Goal: Check status: Check status

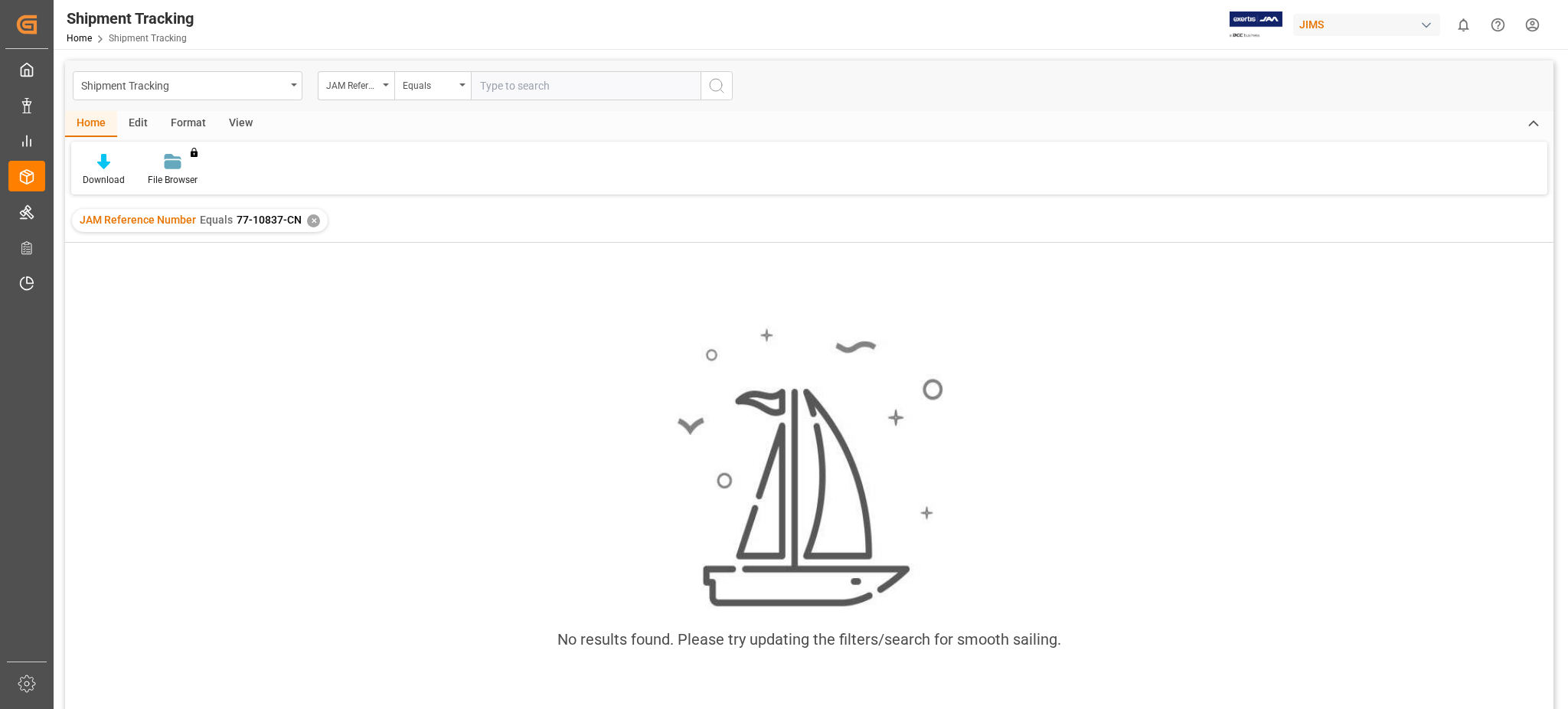
click at [495, 83] on input "text" at bounding box center [585, 86] width 229 height 29
paste input "77-10965-CN"
type input "77-10965-CN"
click at [309, 218] on div "✕" at bounding box center [312, 221] width 13 height 13
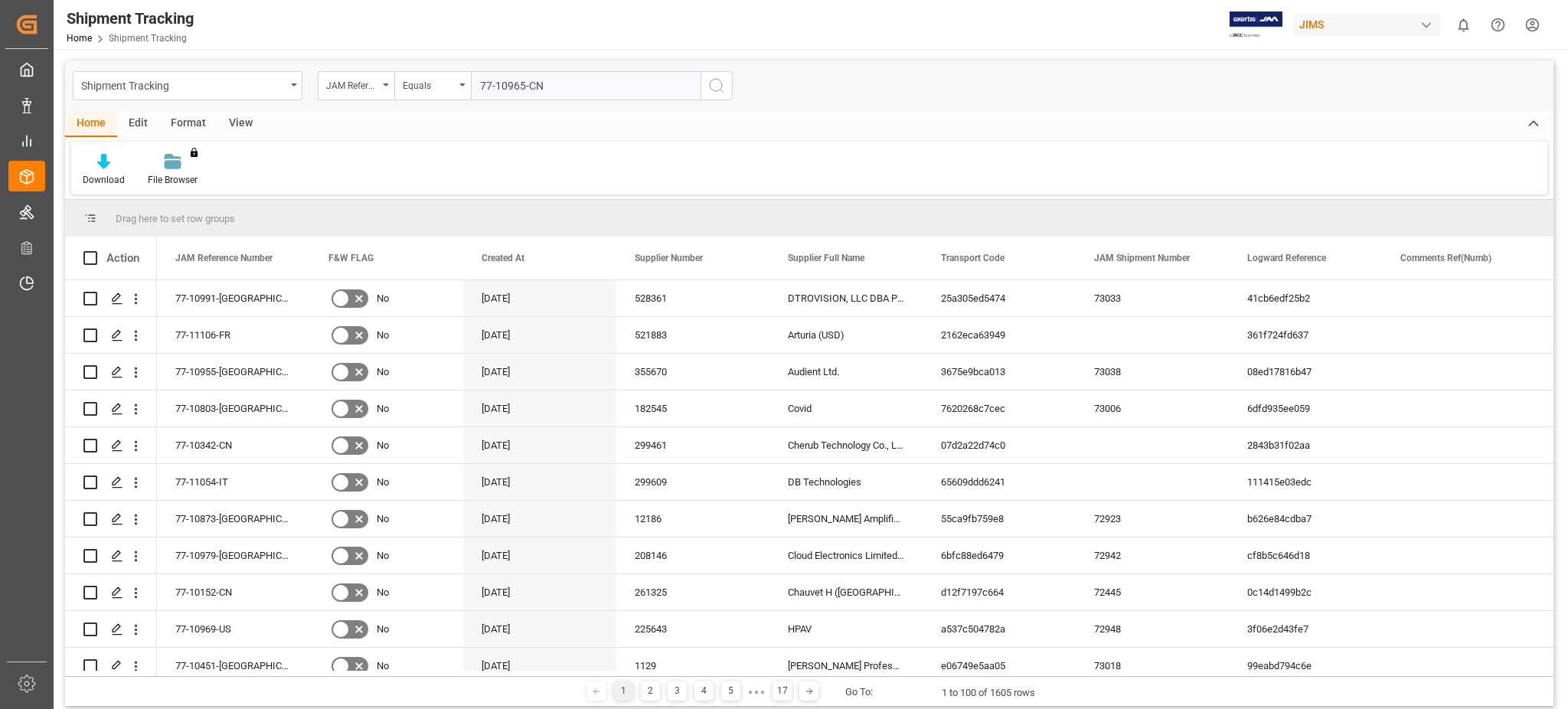
click at [718, 87] on icon "search button" at bounding box center [716, 85] width 19 height 19
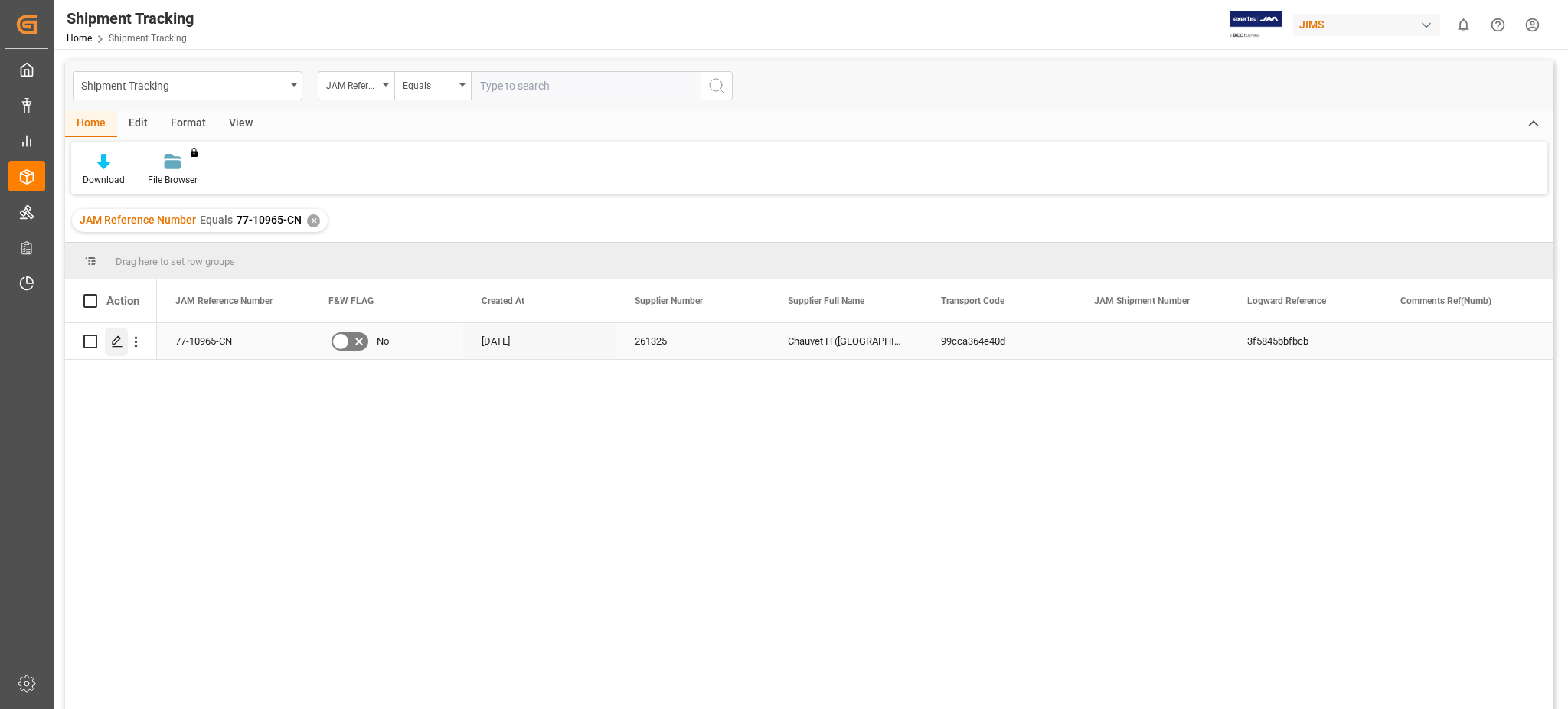
click at [108, 345] on div "Press SPACE to select this row." at bounding box center [116, 342] width 23 height 28
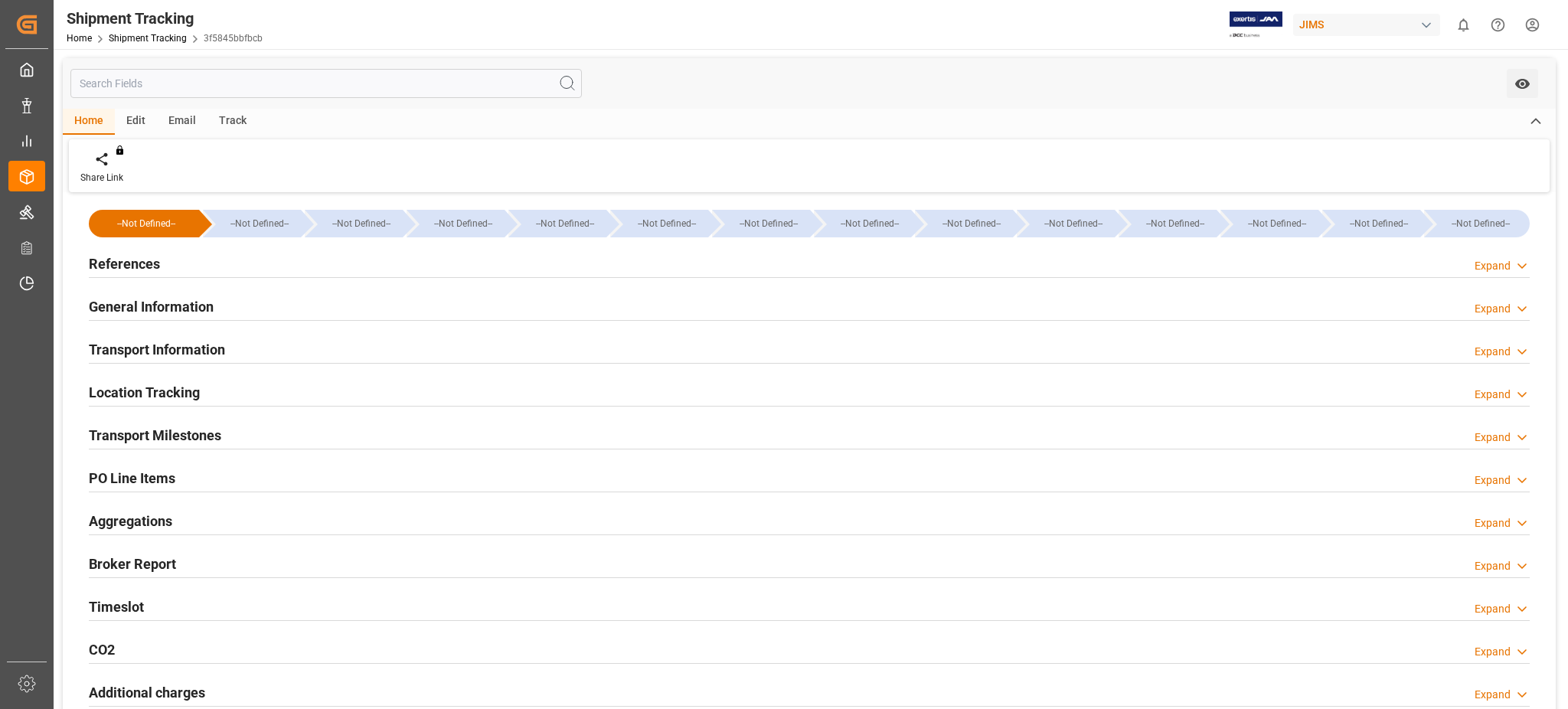
click at [185, 271] on div "References Expand" at bounding box center [809, 263] width 1441 height 29
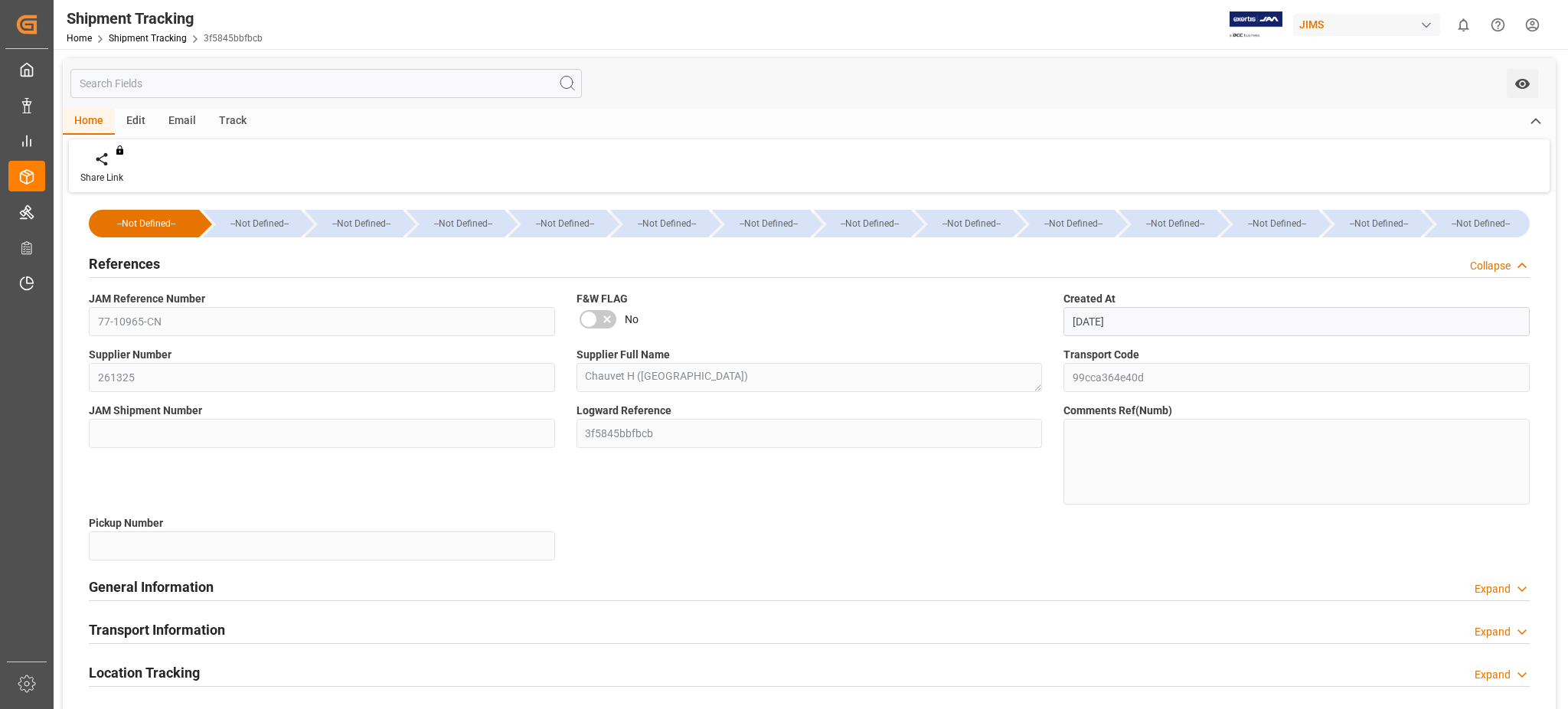
click at [184, 300] on span "JAM Reference Number" at bounding box center [146, 299] width 116 height 16
click at [167, 264] on div "References Collapse" at bounding box center [809, 263] width 1441 height 29
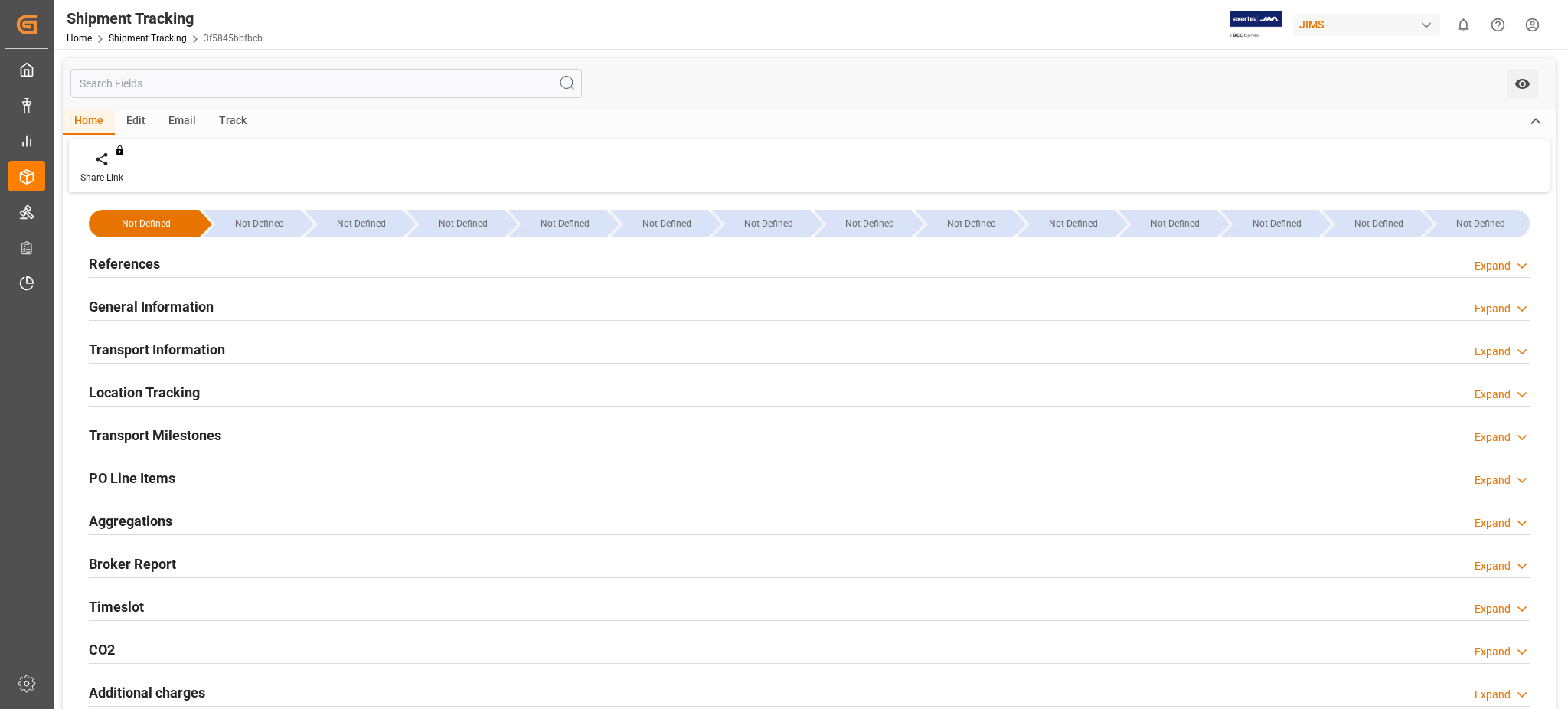
click at [161, 350] on h2 "Transport Information" at bounding box center [157, 349] width 137 height 21
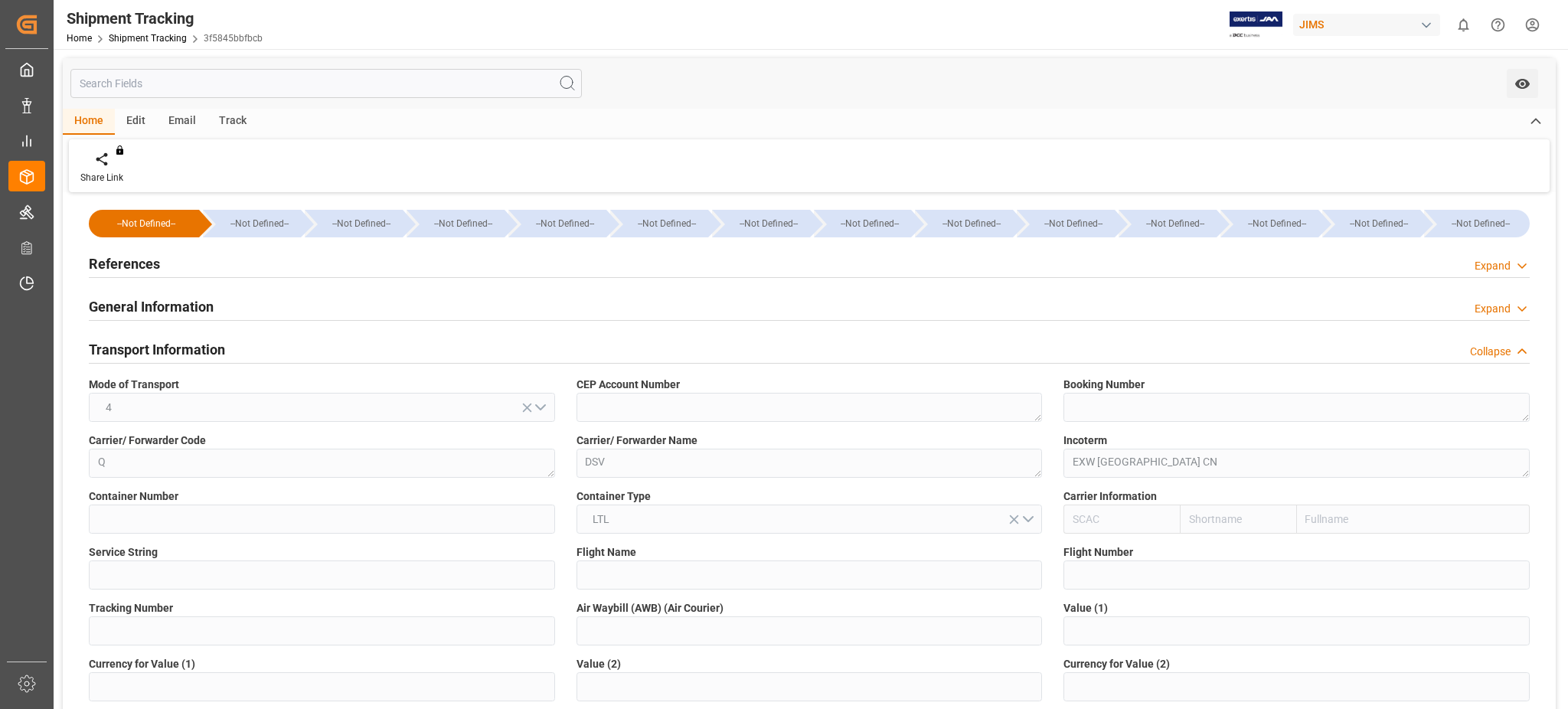
click at [161, 350] on h2 "Transport Information" at bounding box center [157, 349] width 137 height 21
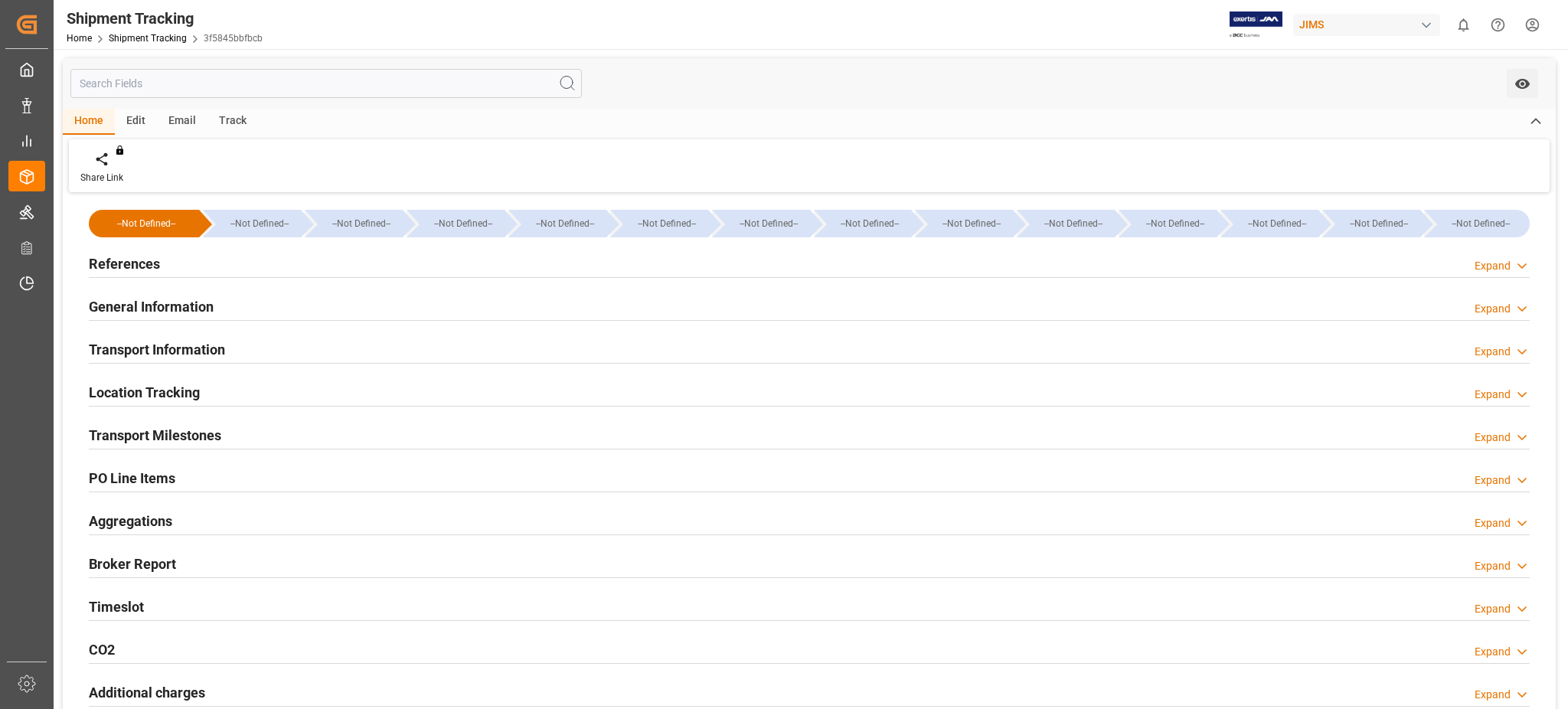
click at [165, 425] on h2 "Transport Milestones" at bounding box center [155, 435] width 133 height 21
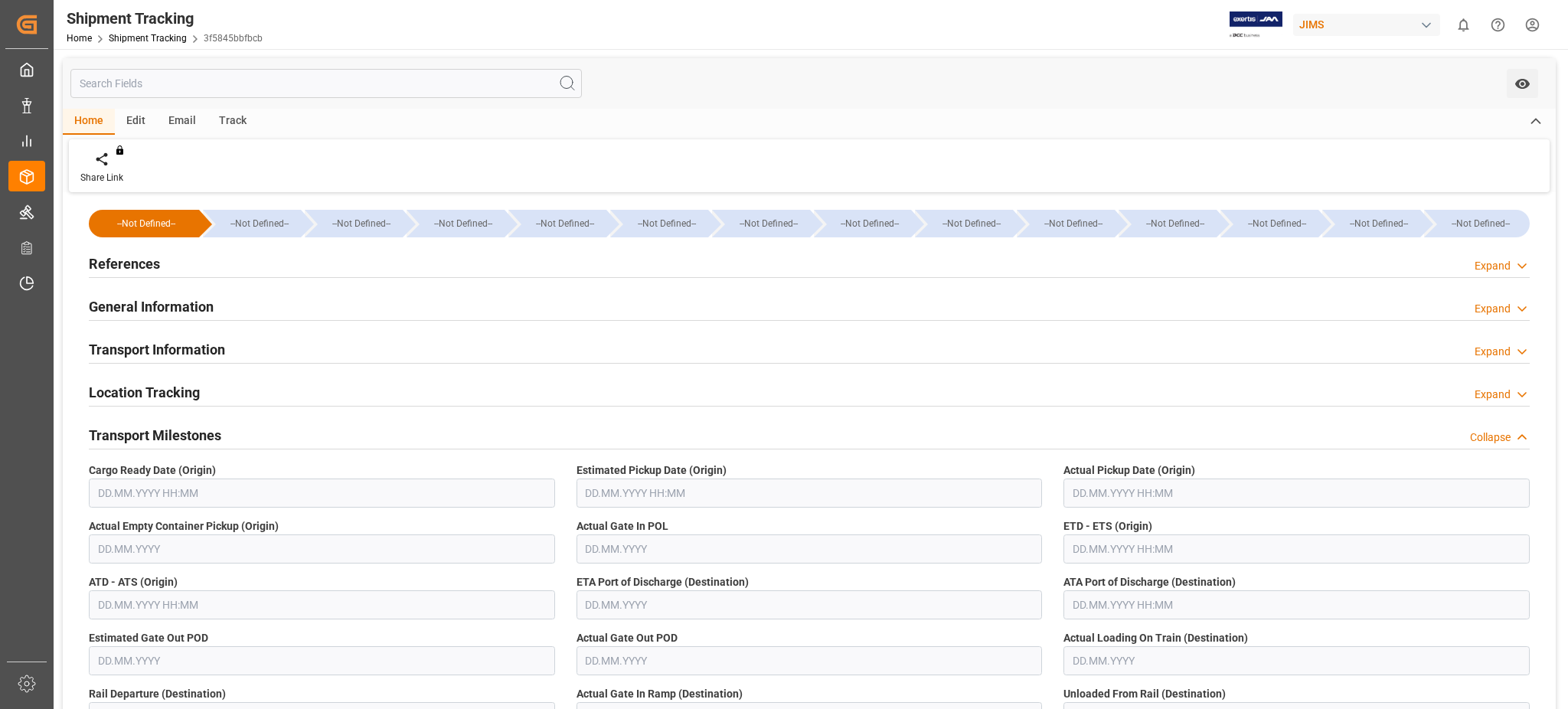
click at [165, 425] on h2 "Transport Milestones" at bounding box center [155, 435] width 133 height 21
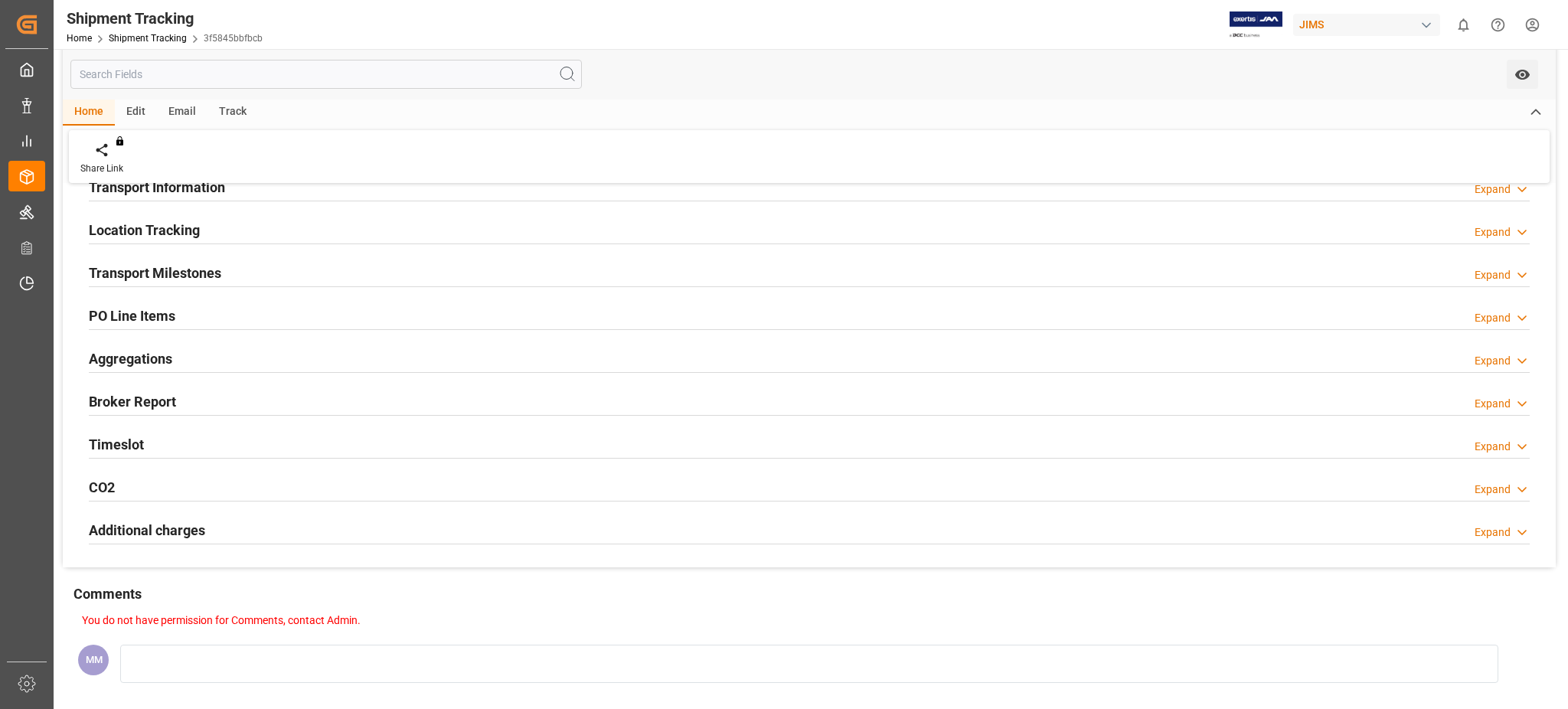
scroll to position [204, 0]
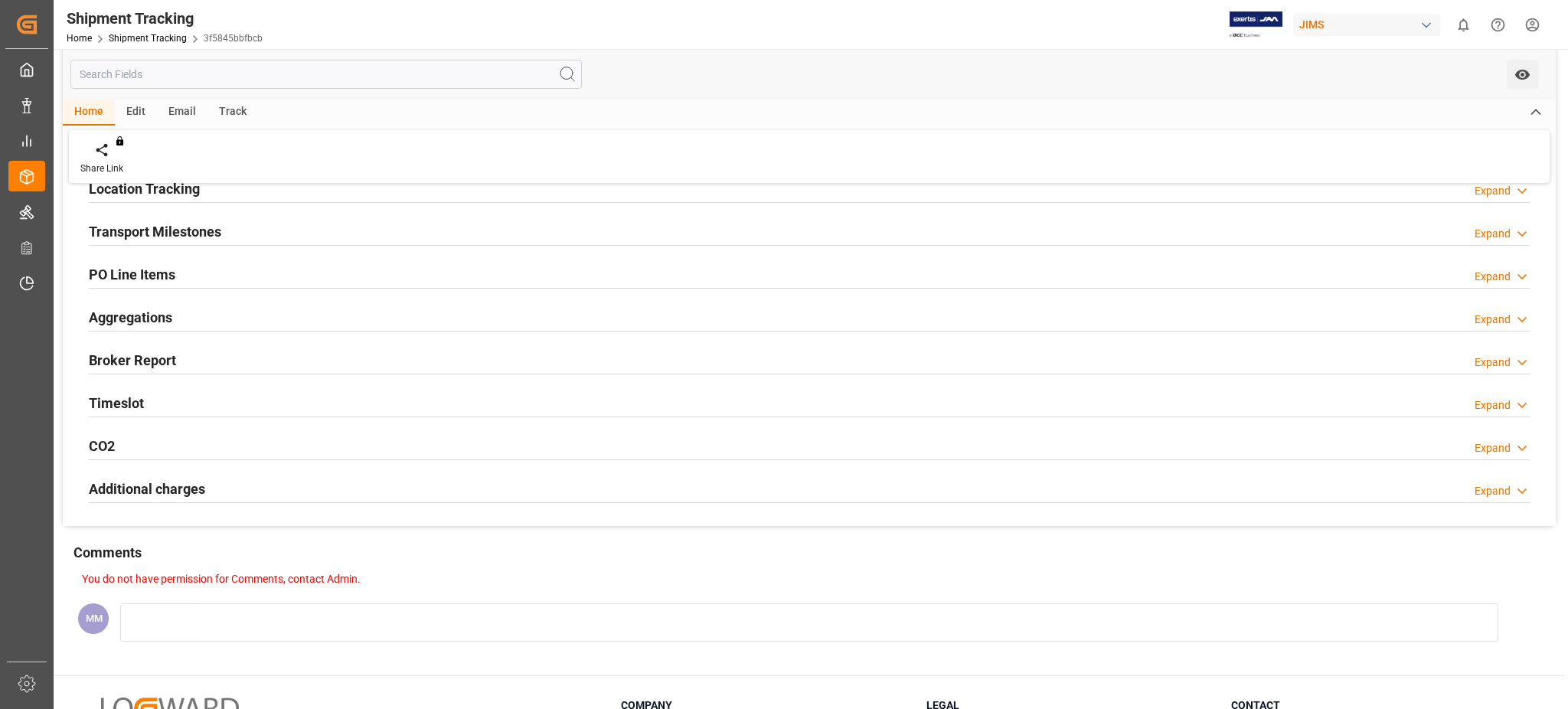
click at [149, 393] on div "Timeslot Expand" at bounding box center [809, 402] width 1441 height 29
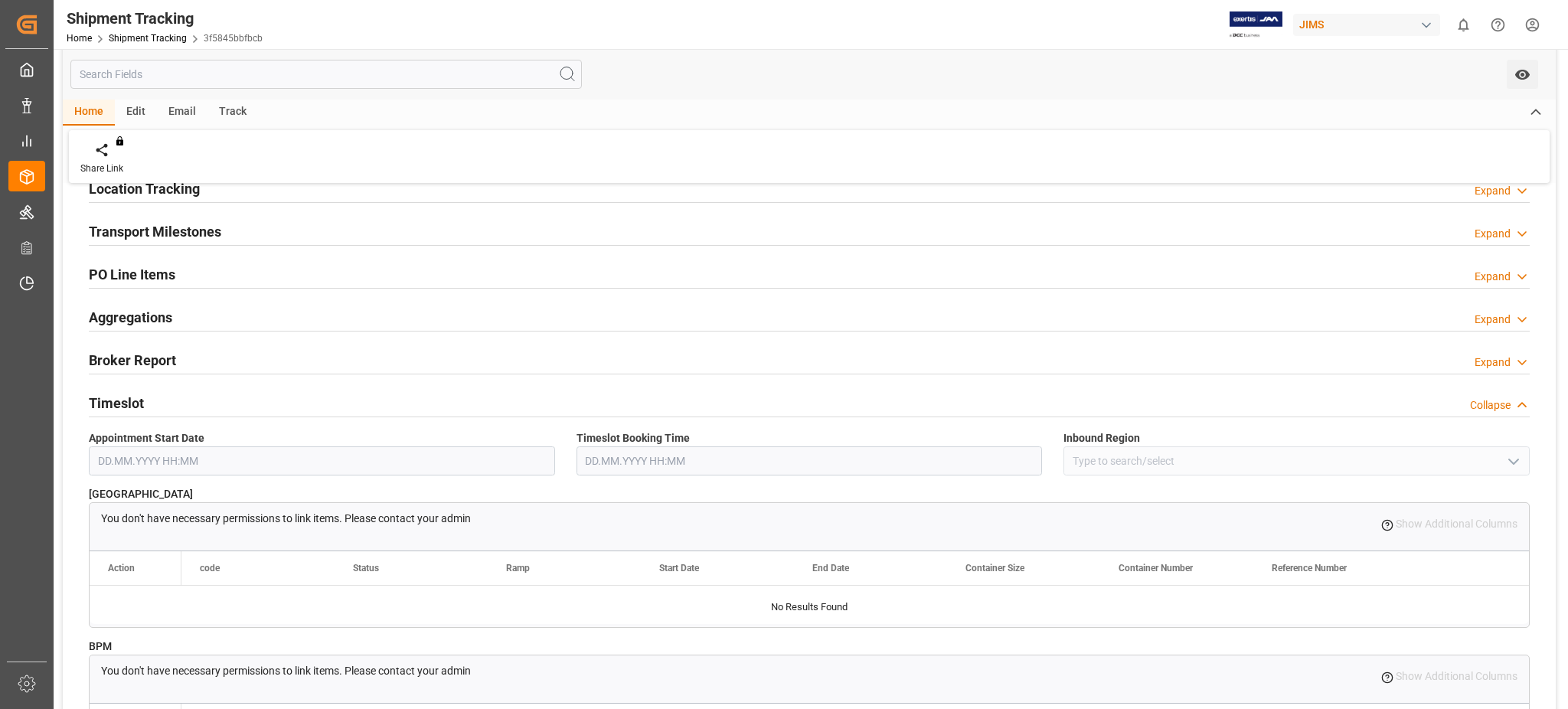
click at [149, 393] on div "Timeslot Collapse" at bounding box center [809, 402] width 1441 height 29
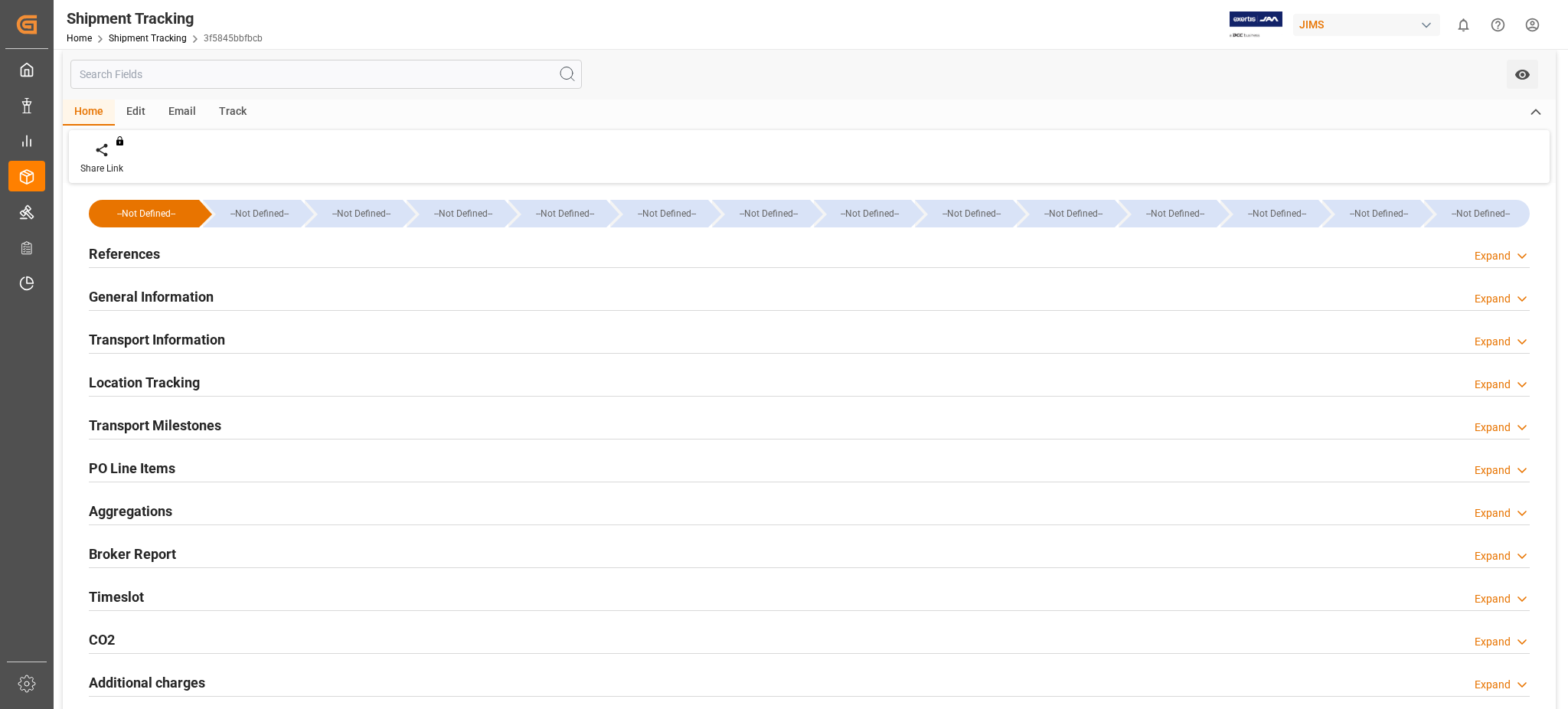
scroll to position [0, 0]
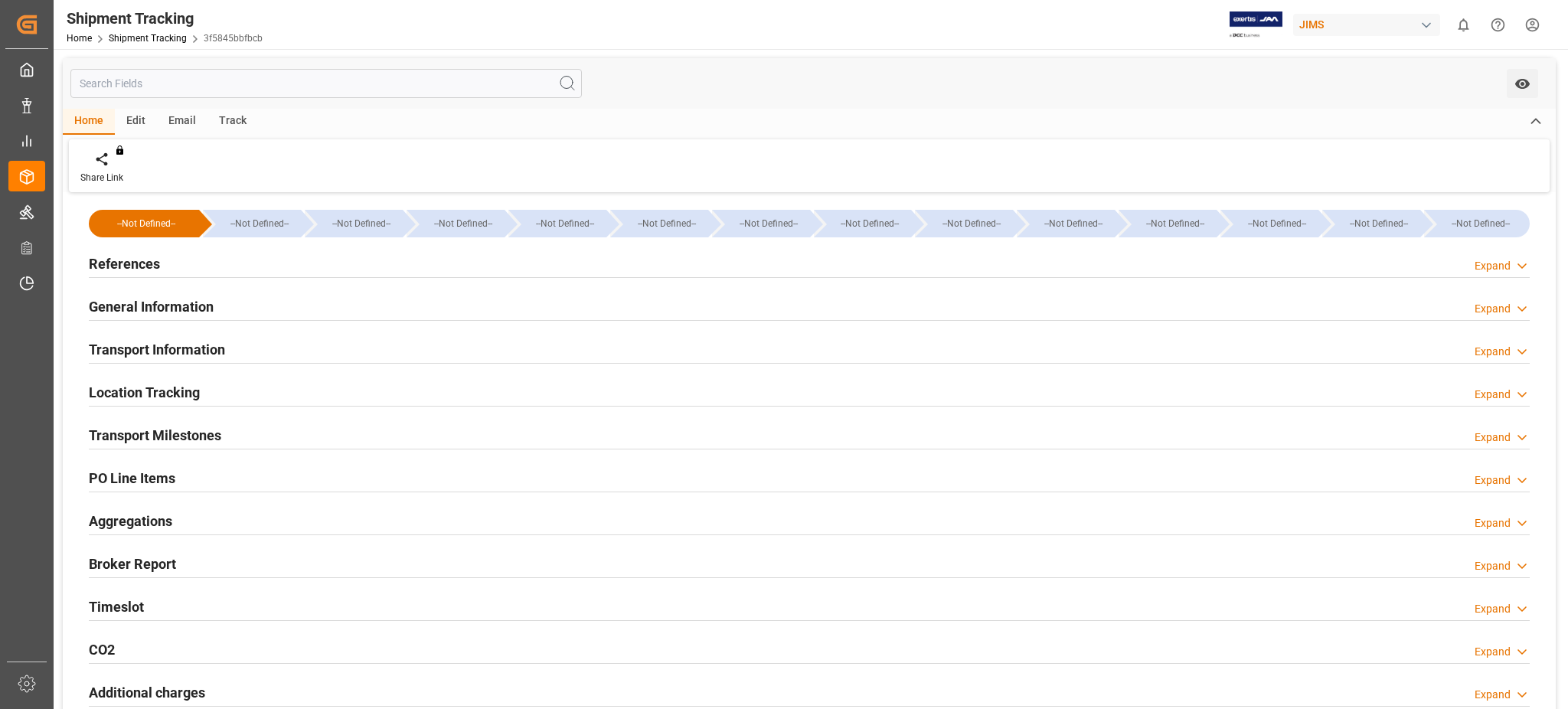
click at [151, 257] on h2 "References" at bounding box center [124, 264] width 71 height 21
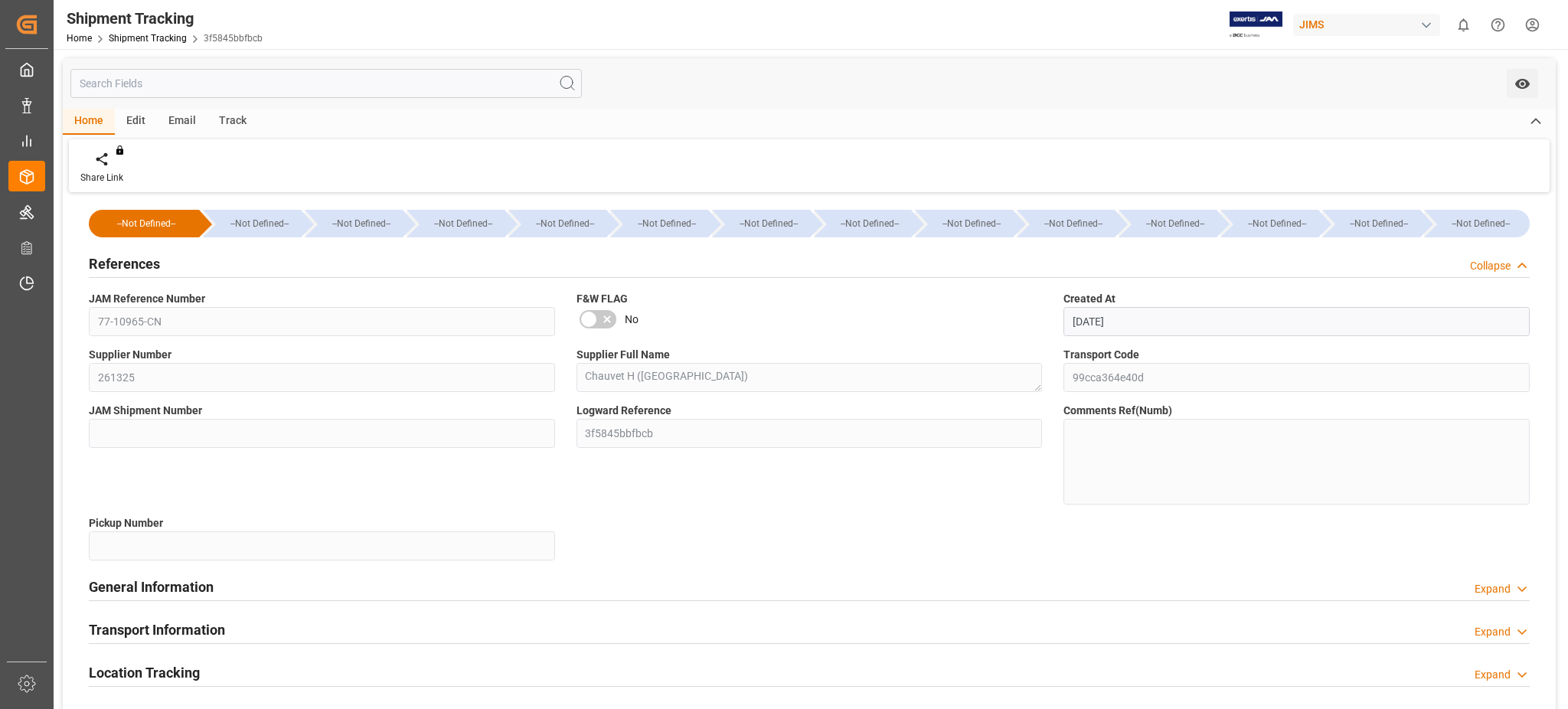
scroll to position [408, 0]
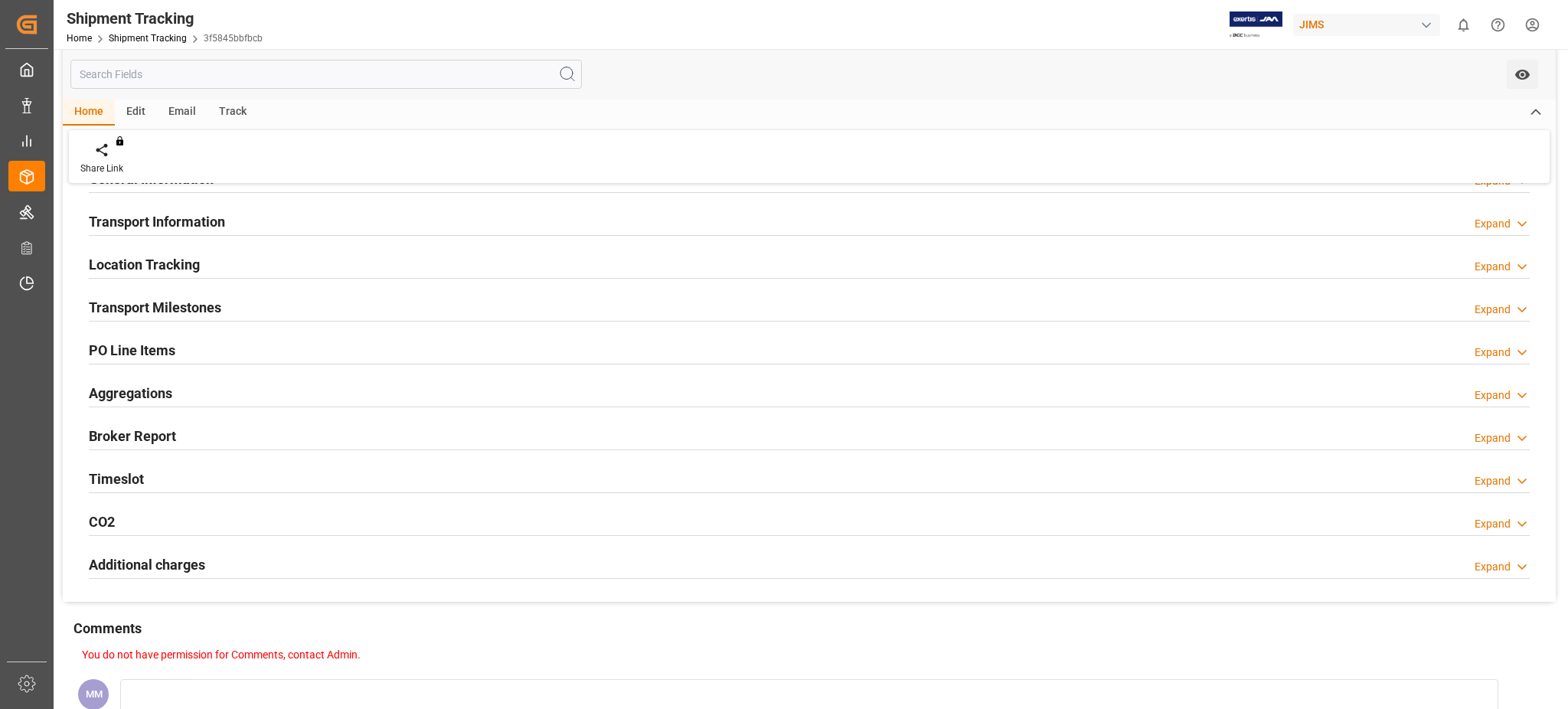
click at [179, 332] on div "PO Line Items Expand" at bounding box center [808, 351] width 1462 height 43
click at [181, 347] on div "PO Line Items Expand" at bounding box center [809, 350] width 1441 height 29
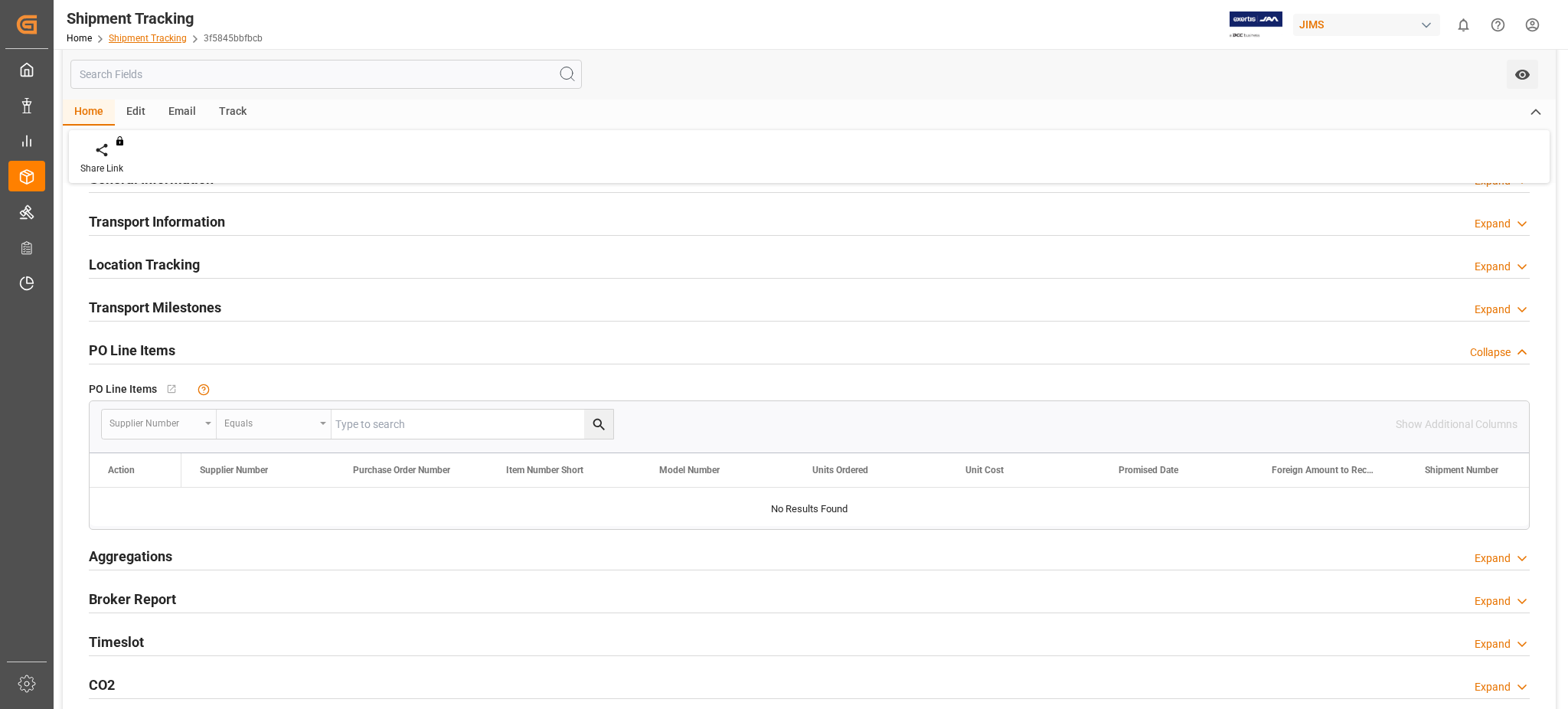
click at [140, 33] on link "Shipment Tracking" at bounding box center [147, 38] width 78 height 11
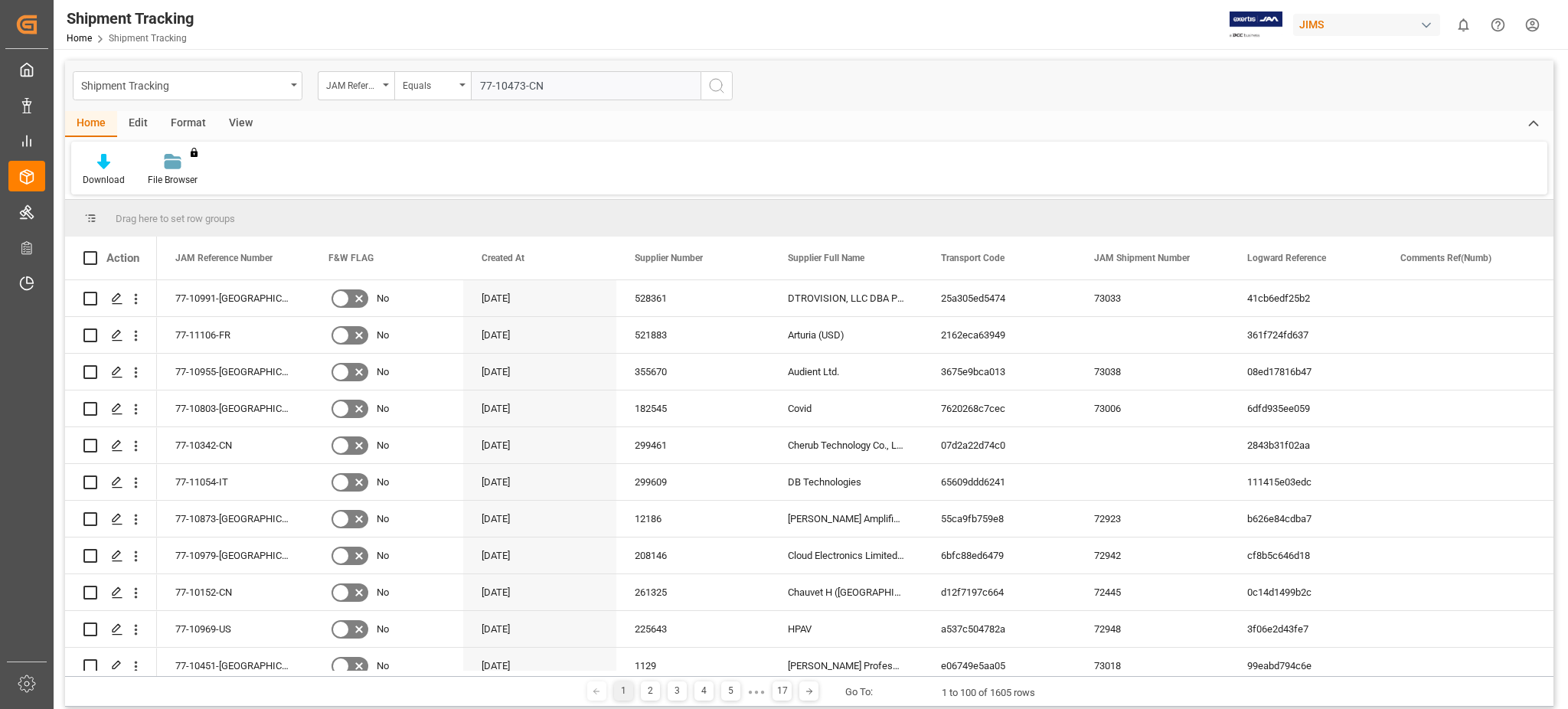
type input "77-10473-CN"
click at [732, 80] on div "Shipment Tracking JAM Reference Number Equals 77-10473-CN" at bounding box center [809, 86] width 1488 height 51
click at [708, 97] on button "search button" at bounding box center [716, 86] width 32 height 29
